Goal: Find specific page/section: Find specific page/section

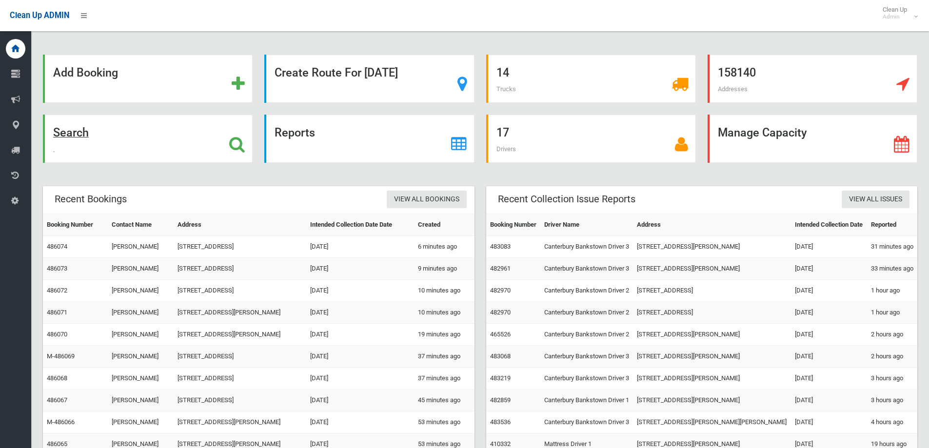
click at [113, 128] on div "Search" at bounding box center [148, 139] width 210 height 48
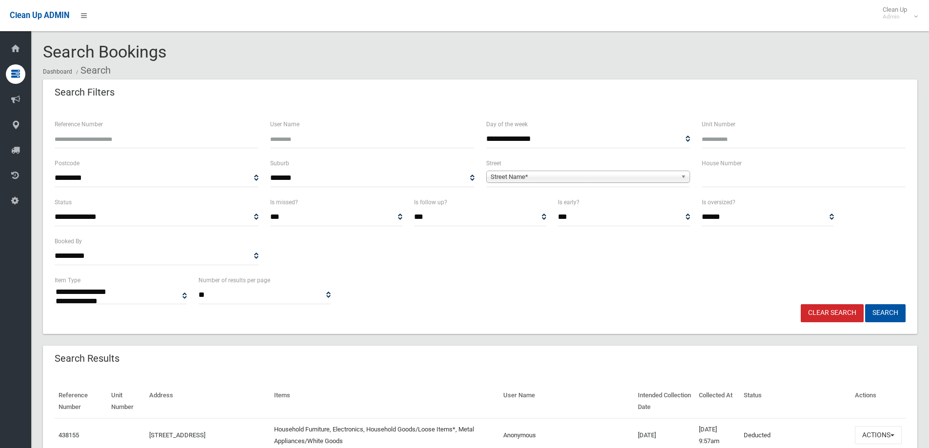
select select
click at [707, 185] on input "text" at bounding box center [804, 178] width 204 height 18
type input "**"
click at [553, 177] on span "Street Name*" at bounding box center [584, 177] width 186 height 12
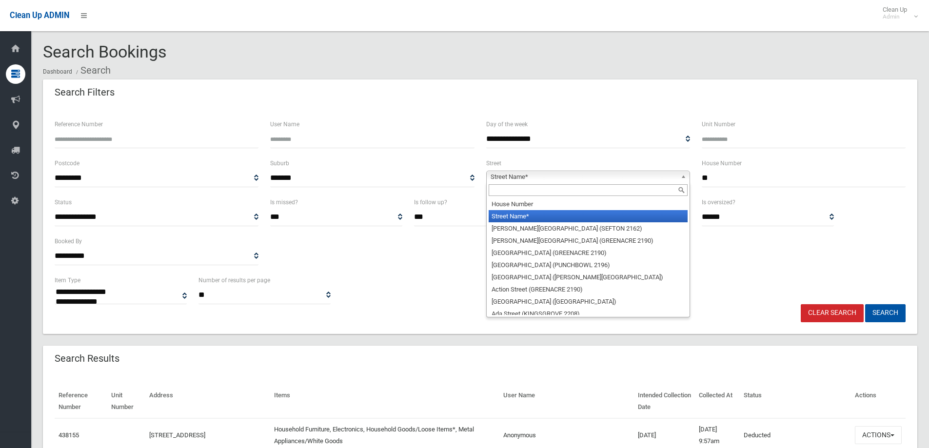
click at [557, 187] on input "text" at bounding box center [588, 190] width 199 height 12
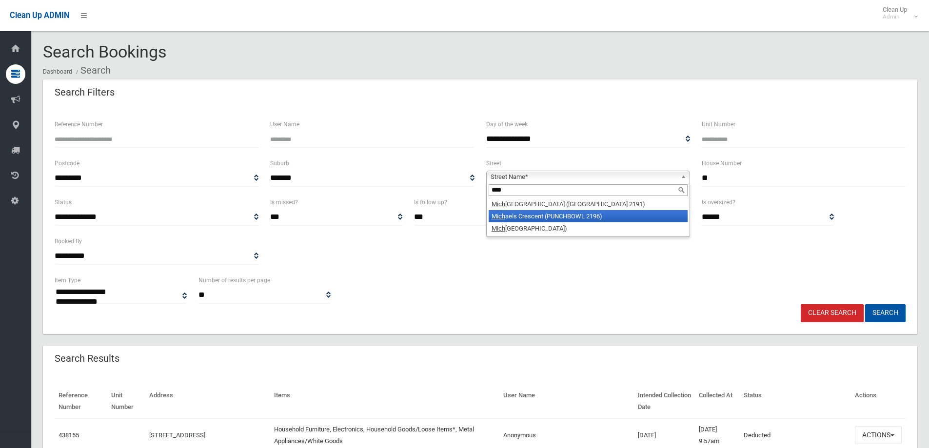
type input "****"
click at [574, 212] on li "Mich aels Crescent (PUNCHBOWL 2196)" at bounding box center [588, 216] width 199 height 12
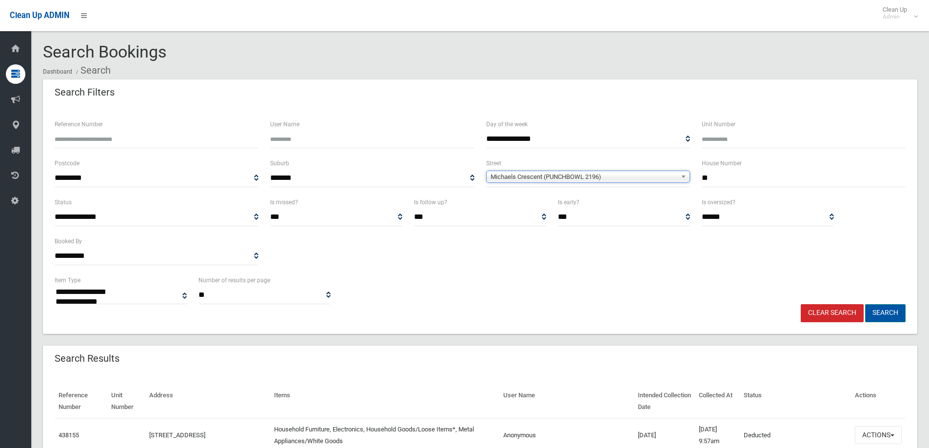
click at [905, 305] on button "Search" at bounding box center [885, 313] width 40 height 18
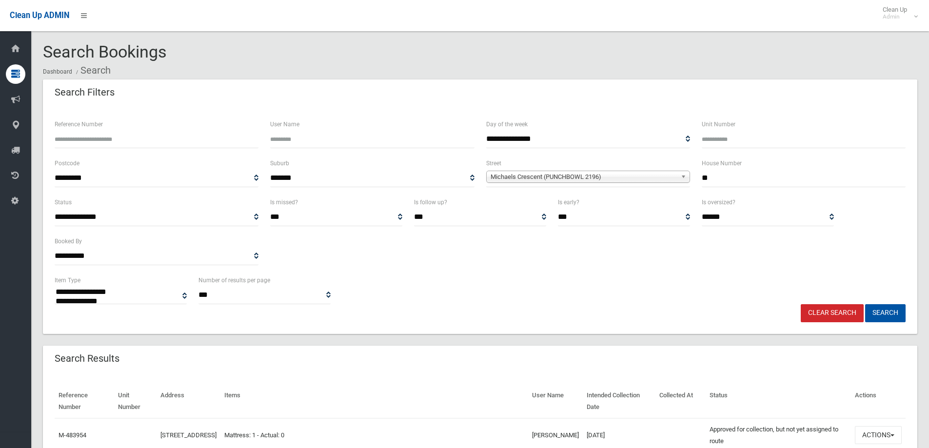
select select
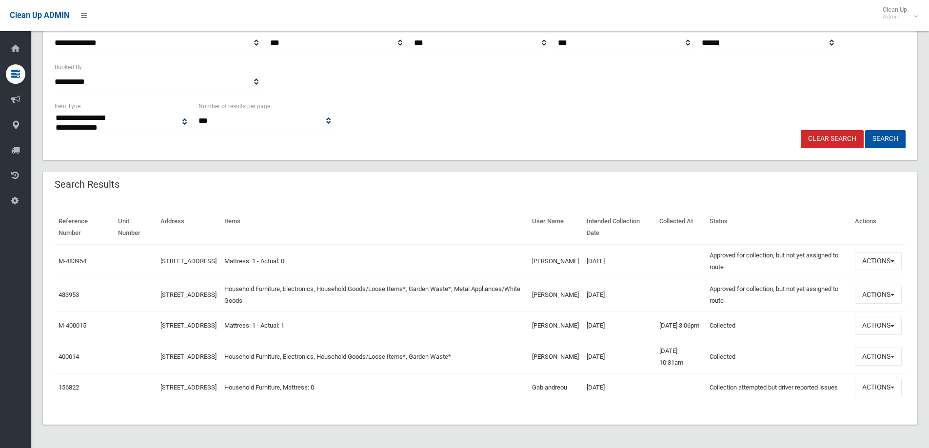
scroll to position [185, 0]
click at [869, 286] on button "Actions" at bounding box center [878, 295] width 47 height 18
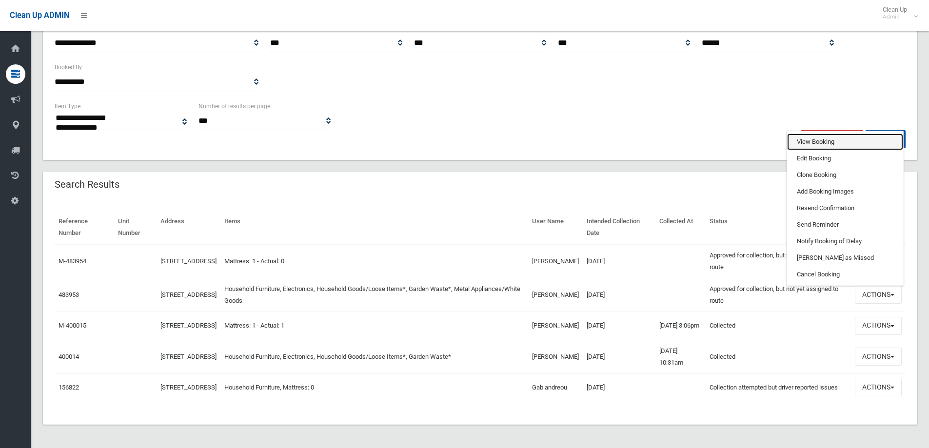
click at [839, 134] on link "View Booking" at bounding box center [845, 142] width 116 height 17
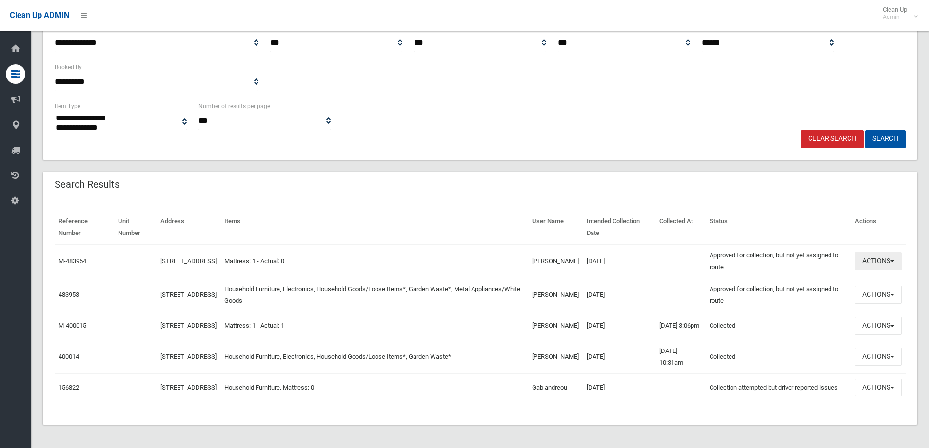
click at [898, 252] on button "Actions" at bounding box center [878, 261] width 47 height 18
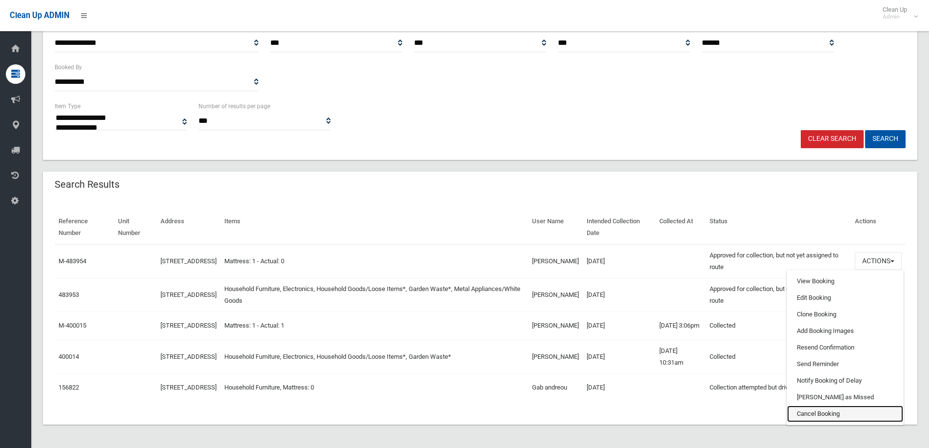
click at [849, 406] on link "Cancel Booking" at bounding box center [845, 414] width 116 height 17
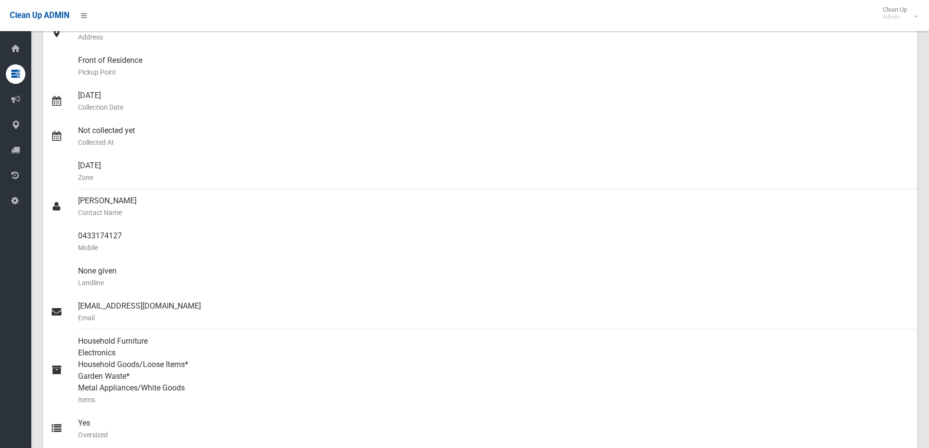
scroll to position [49, 0]
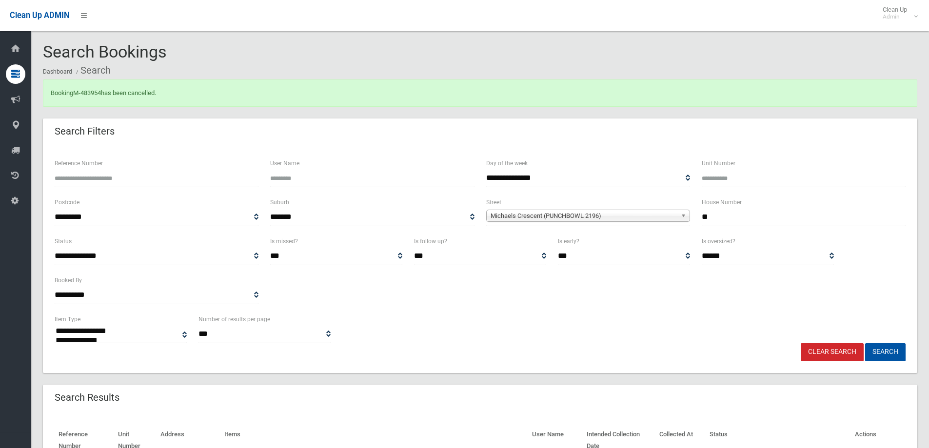
select select
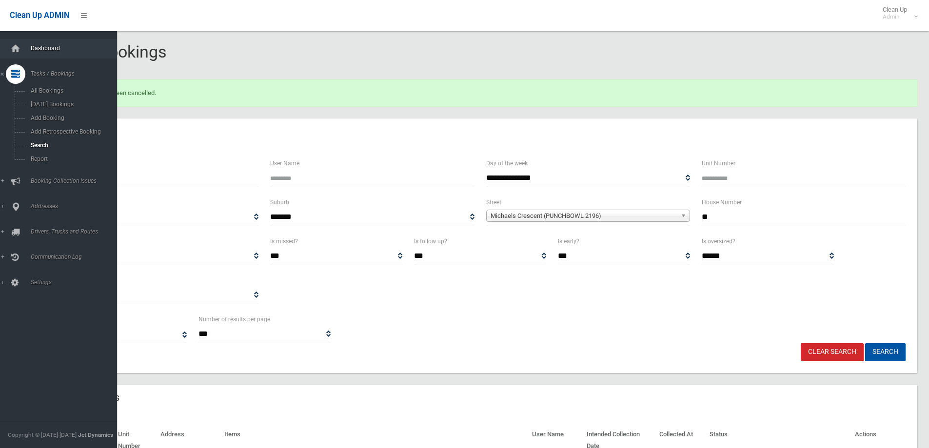
click at [77, 44] on link "Dashboard" at bounding box center [62, 49] width 124 height 20
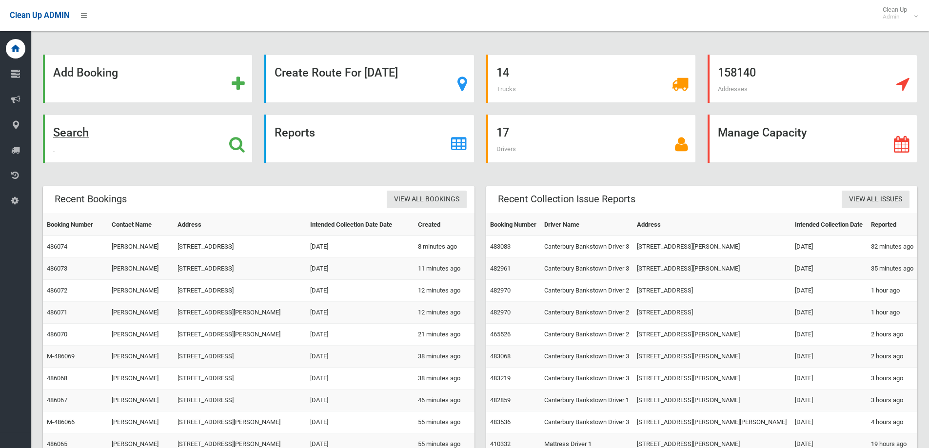
click at [175, 143] on div "Search" at bounding box center [148, 139] width 210 height 48
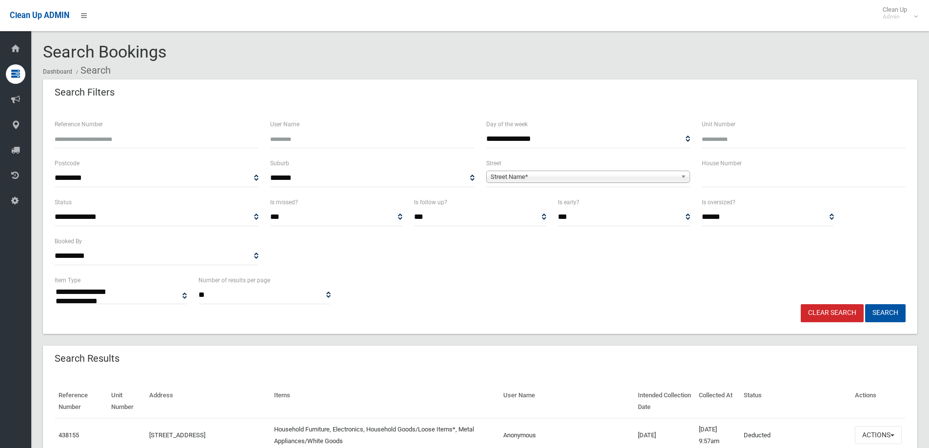
select select
click at [709, 177] on input "text" at bounding box center [804, 178] width 204 height 18
type input "*****"
click at [645, 173] on span "Street Name*" at bounding box center [584, 177] width 186 height 12
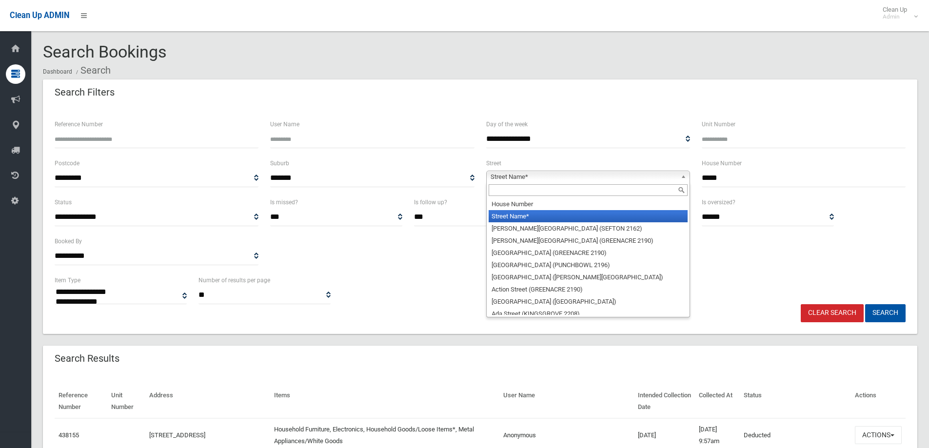
click at [646, 189] on input "text" at bounding box center [588, 190] width 199 height 12
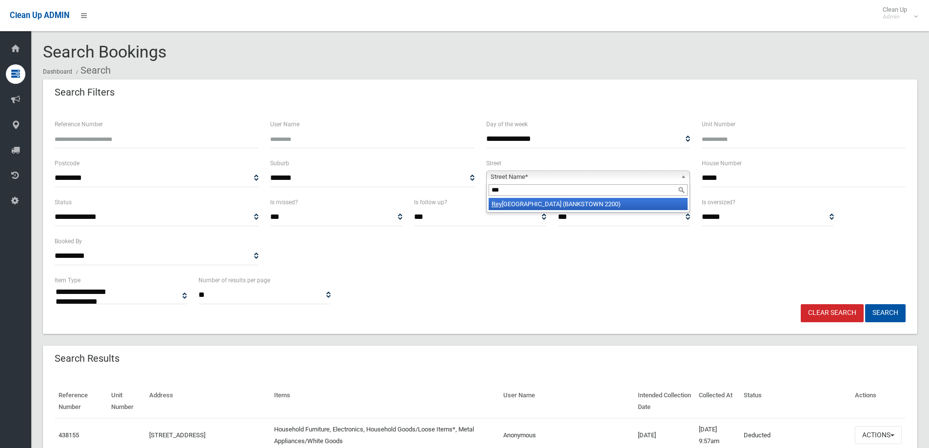
type input "***"
click at [647, 206] on li "Rey nolds Avenue (BANKSTOWN 2200)" at bounding box center [588, 204] width 199 height 12
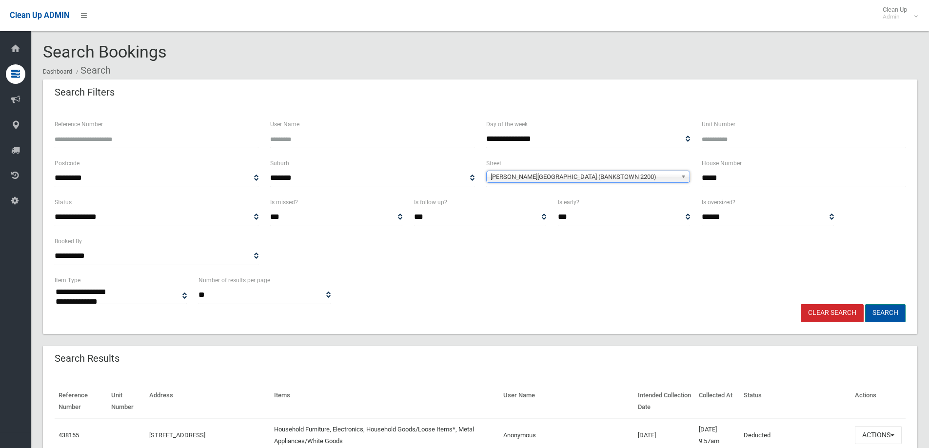
click at [886, 315] on button "Search" at bounding box center [885, 313] width 40 height 18
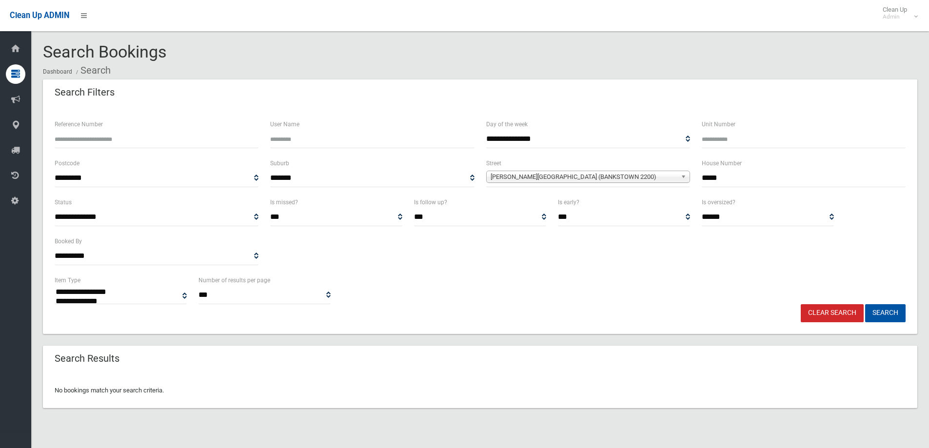
select select
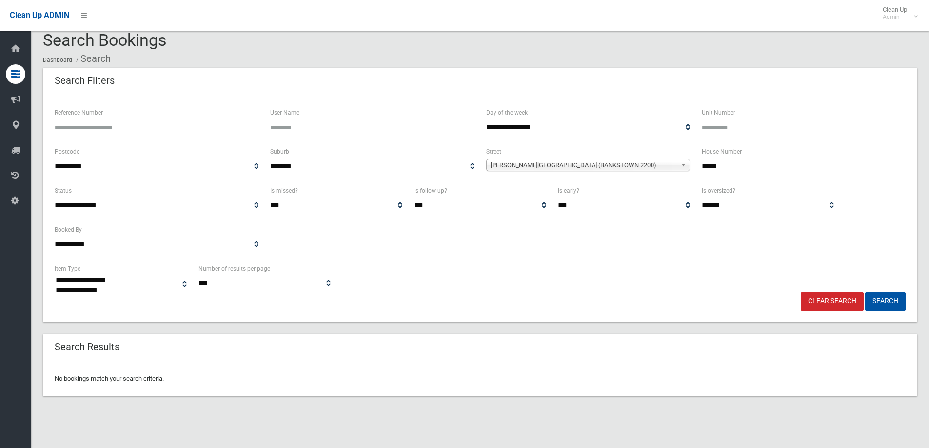
click at [747, 174] on input "*****" at bounding box center [804, 167] width 204 height 18
type input "**"
click at [865, 293] on button "Search" at bounding box center [885, 302] width 40 height 18
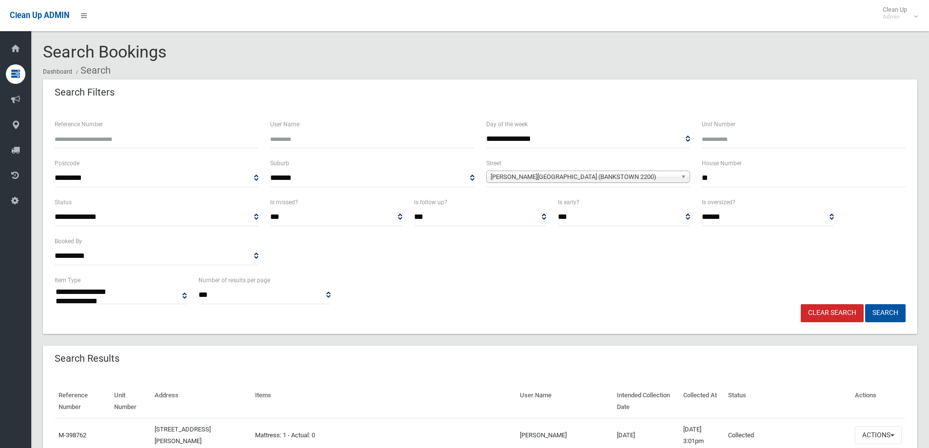
select select
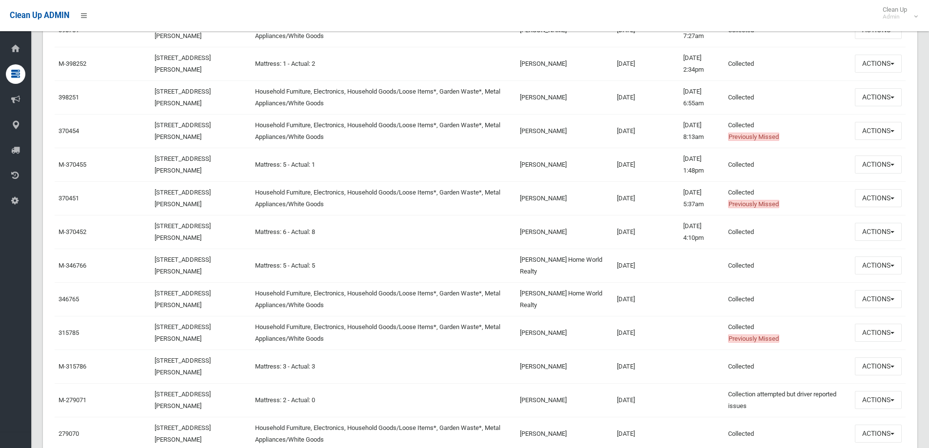
scroll to position [146, 0]
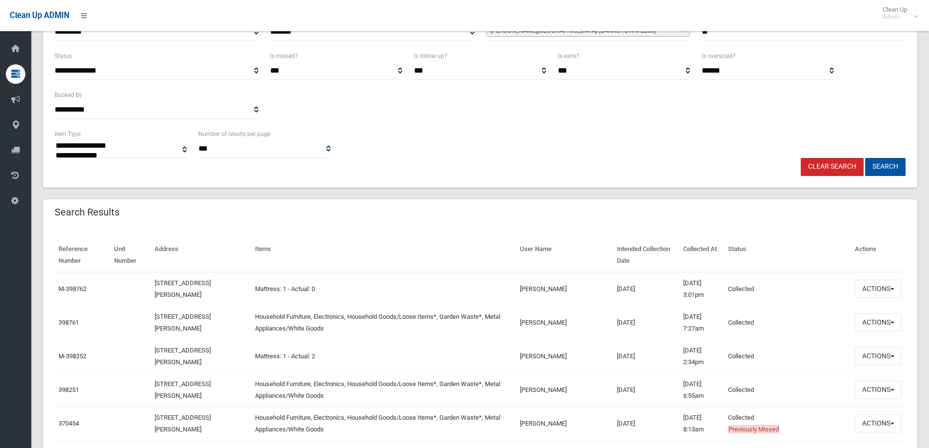
click at [284, 217] on div "Search Results" at bounding box center [480, 212] width 874 height 27
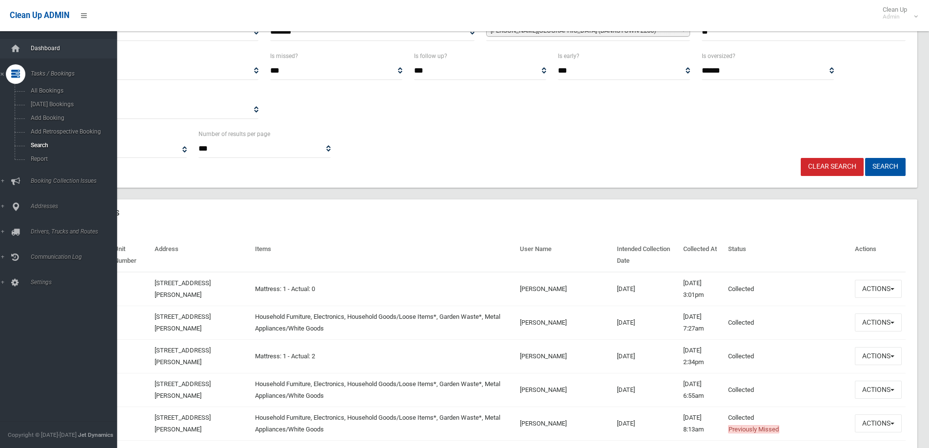
click at [41, 46] on span "Dashboard" at bounding box center [76, 48] width 97 height 7
